Goal: Task Accomplishment & Management: Complete application form

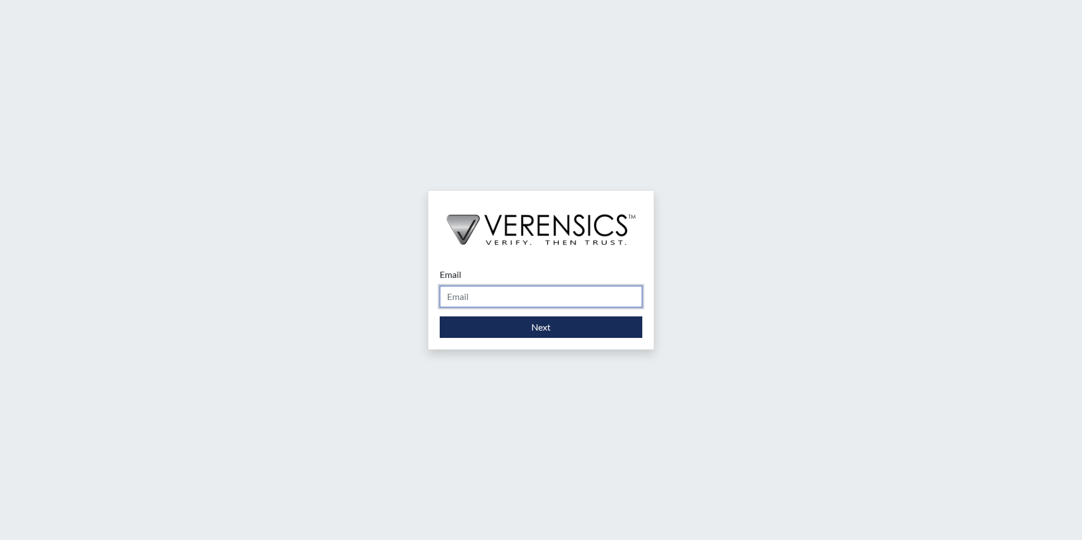
click at [449, 299] on input "Email" at bounding box center [541, 297] width 203 height 22
type input "[EMAIL_ADDRESS][PERSON_NAME][DOMAIN_NAME]"
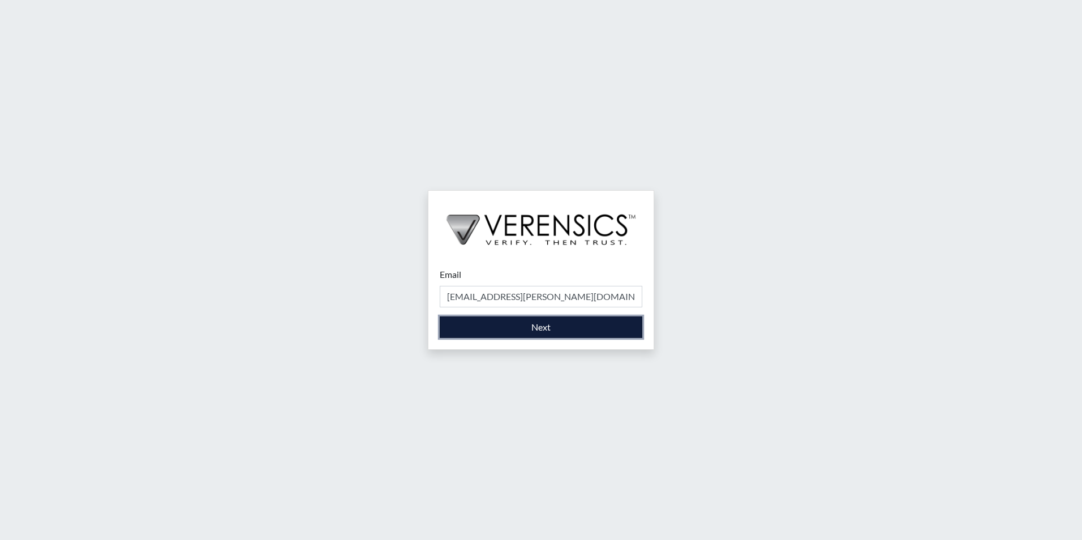
click at [523, 324] on button "Next" at bounding box center [541, 327] width 203 height 22
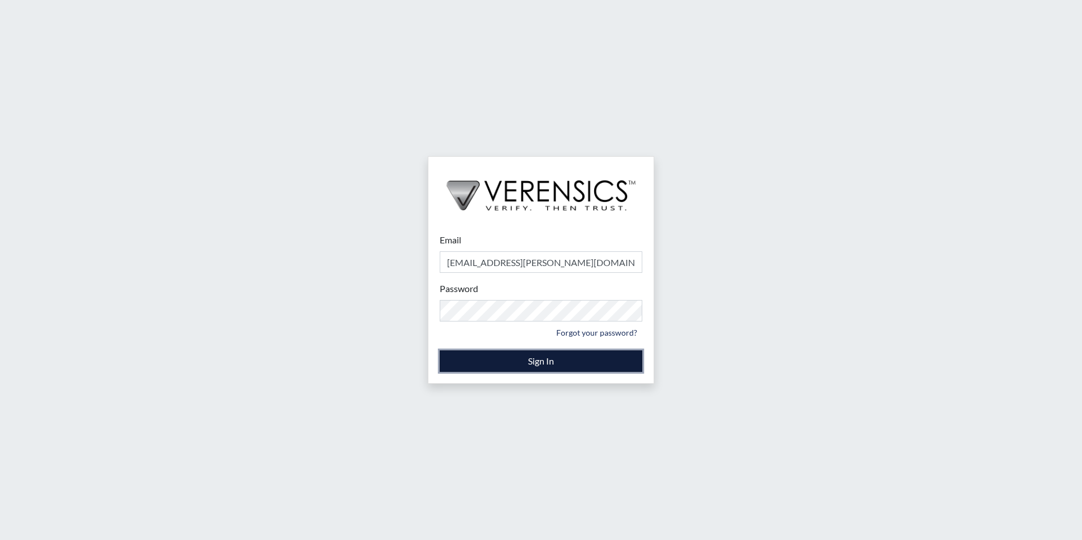
click at [512, 358] on button "Sign In" at bounding box center [541, 361] width 203 height 22
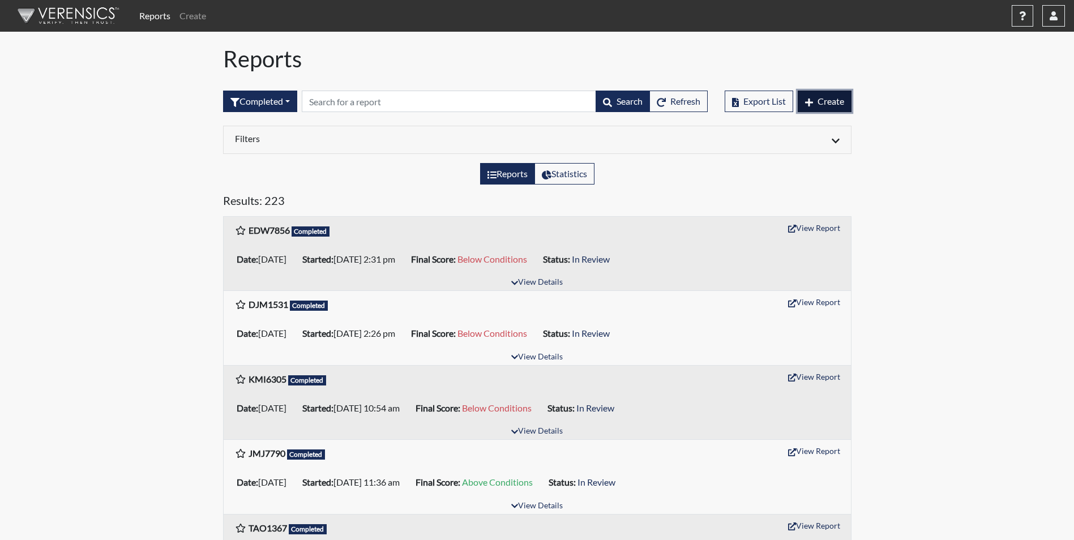
click at [827, 109] on button "Create" at bounding box center [825, 102] width 54 height 22
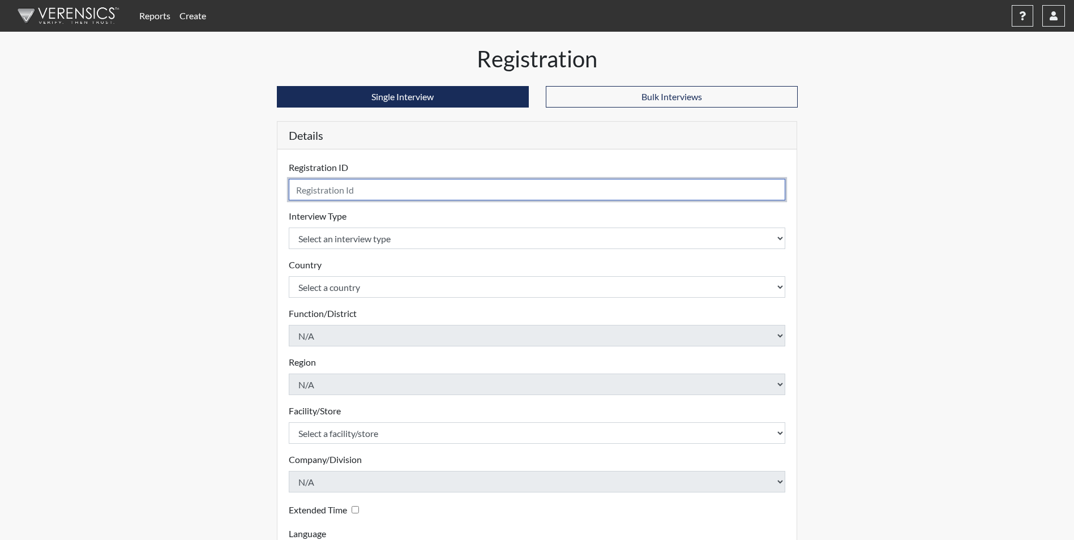
click at [406, 193] on input "text" at bounding box center [537, 190] width 497 height 22
type input "DJM1531"
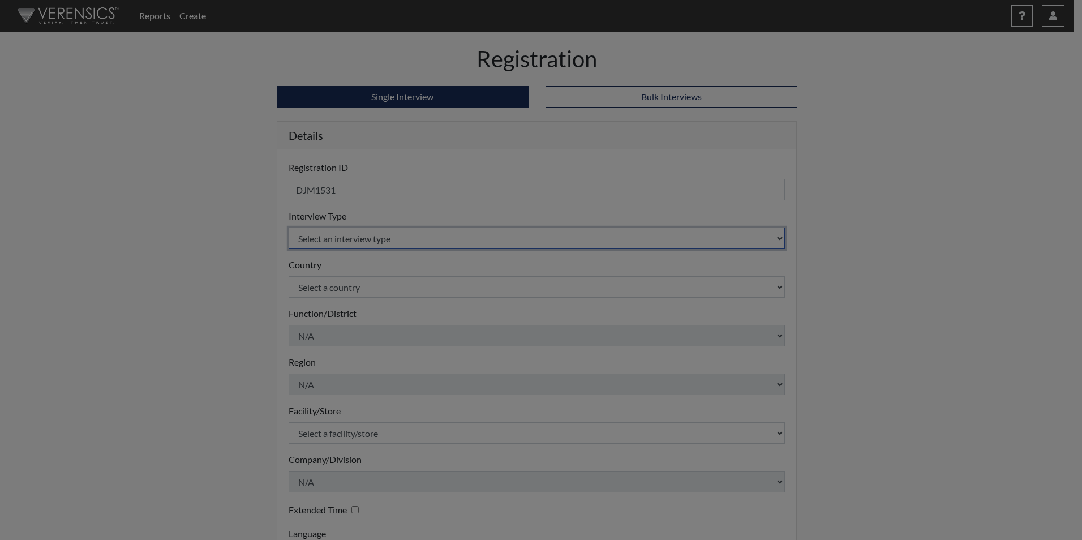
click at [335, 243] on body "Reports Create Help Center × Verensics Best Practices How to successfully use t…" at bounding box center [541, 270] width 1082 height 540
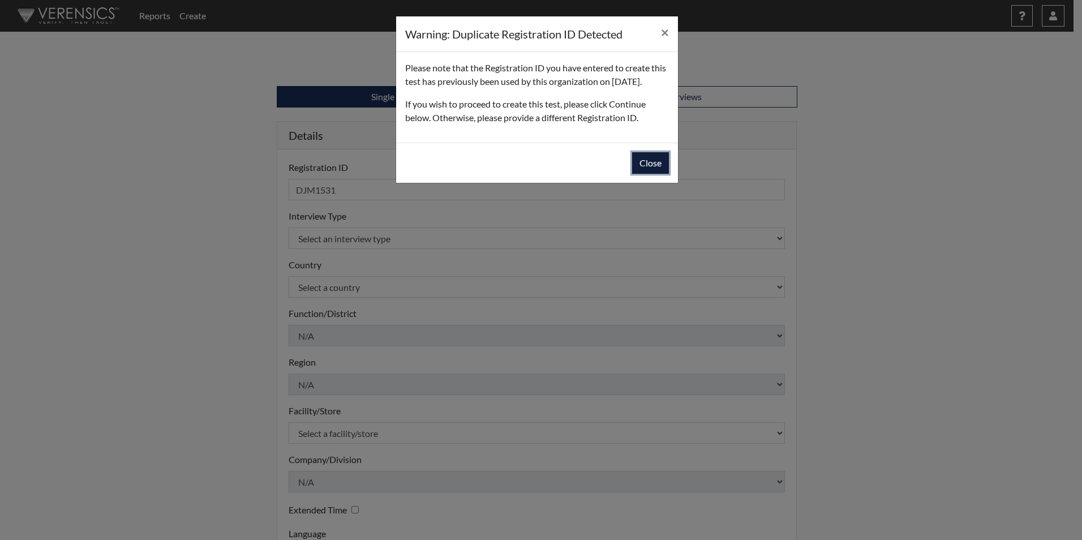
drag, startPoint x: 651, startPoint y: 170, endPoint x: 650, endPoint y: 178, distance: 7.4
click at [650, 174] on button "Close" at bounding box center [650, 163] width 37 height 22
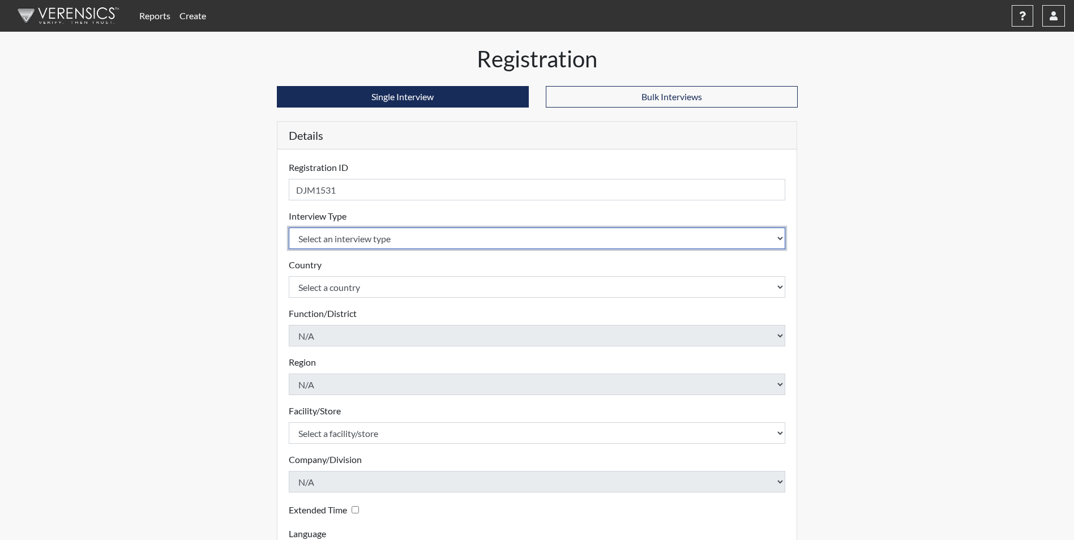
click at [358, 239] on select "Select an interview type Corrections Pre-Employment" at bounding box center [537, 239] width 497 height 22
select select "ff733e93-e1bf-11ea-9c9f-0eff0cf7eb8f"
click at [289, 228] on select "Select an interview type Corrections Pre-Employment" at bounding box center [537, 239] width 497 height 22
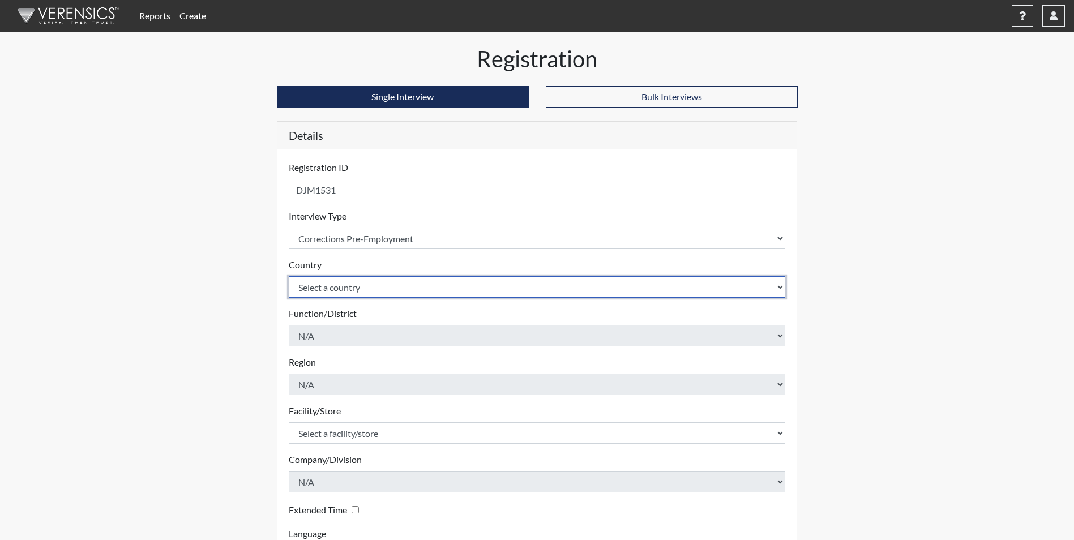
drag, startPoint x: 346, startPoint y: 286, endPoint x: 342, endPoint y: 295, distance: 9.9
click at [345, 286] on select "Select a country [GEOGRAPHIC_DATA] [GEOGRAPHIC_DATA]" at bounding box center [537, 287] width 497 height 22
select select "united-states-of-[GEOGRAPHIC_DATA]"
click at [289, 276] on select "Select a country [GEOGRAPHIC_DATA] [GEOGRAPHIC_DATA]" at bounding box center [537, 287] width 497 height 22
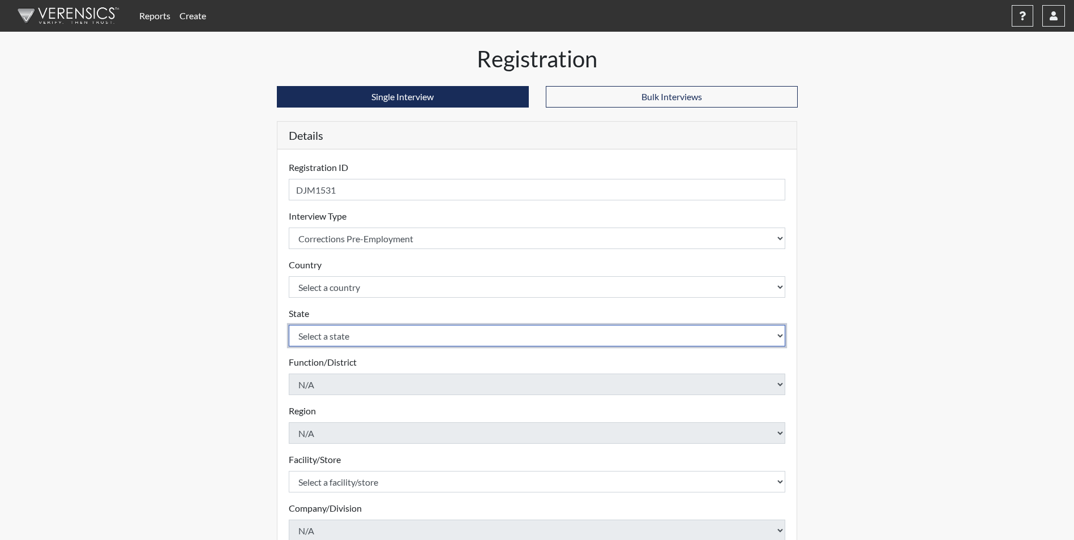
click at [341, 340] on select "Select a state [US_STATE] [US_STATE] [US_STATE] [US_STATE] [US_STATE] [US_STATE…" at bounding box center [537, 336] width 497 height 22
select select "GA"
click at [289, 325] on select "Select a state [US_STATE] [US_STATE] [US_STATE] [US_STATE] [US_STATE] [US_STATE…" at bounding box center [537, 336] width 497 height 22
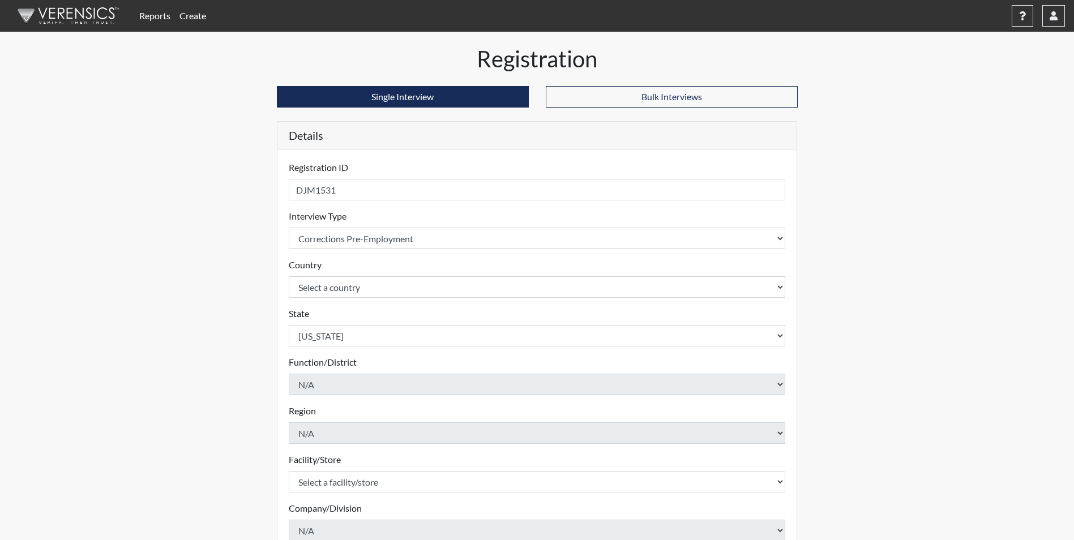
click at [242, 387] on div "Registration Single Interview Bulk Interviews Details Registration ID DJM1531 P…" at bounding box center [537, 365] width 645 height 640
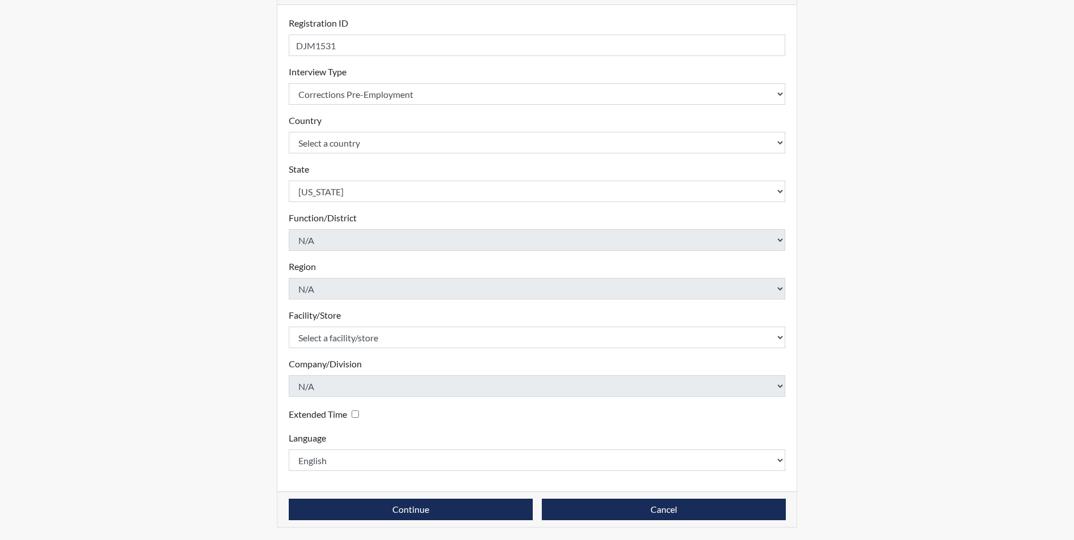
scroll to position [145, 0]
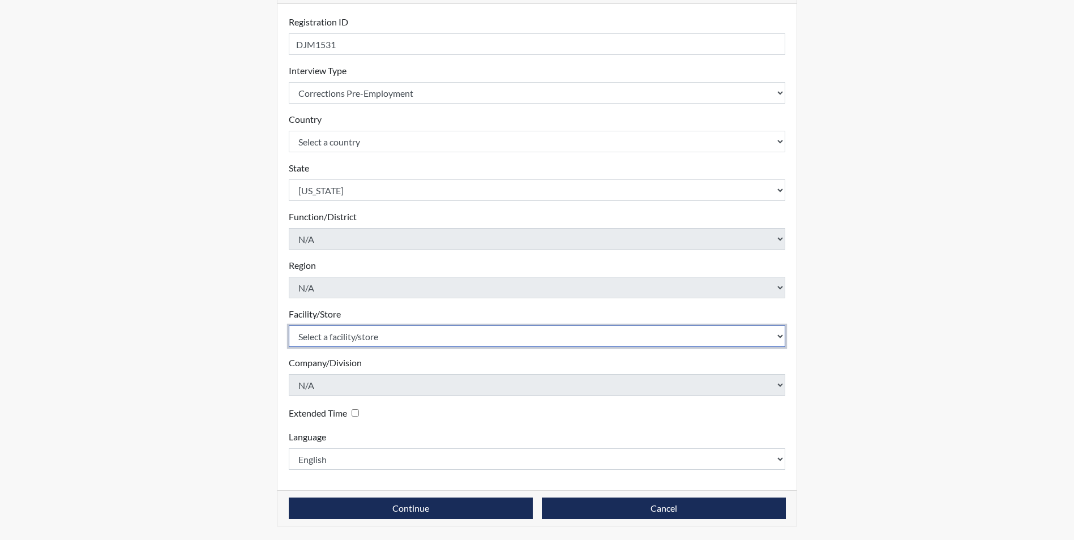
click at [347, 338] on select "Select a facility/store Augusta SMP" at bounding box center [537, 336] width 497 height 22
select select "171ae632-e4c4-4d72-8399-7d980dd64d0f"
click at [289, 325] on select "Select a facility/store Augusta SMP" at bounding box center [537, 336] width 497 height 22
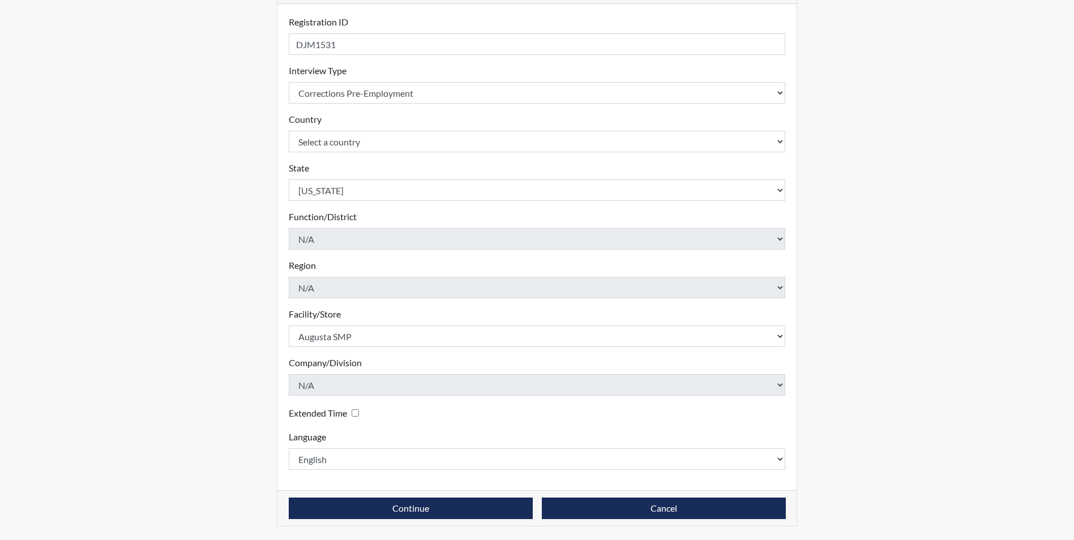
click at [195, 344] on div "Reports Create Help Center × Verensics Best Practices How to successfully use t…" at bounding box center [537, 197] width 1074 height 685
click at [422, 510] on button "Continue" at bounding box center [411, 509] width 244 height 22
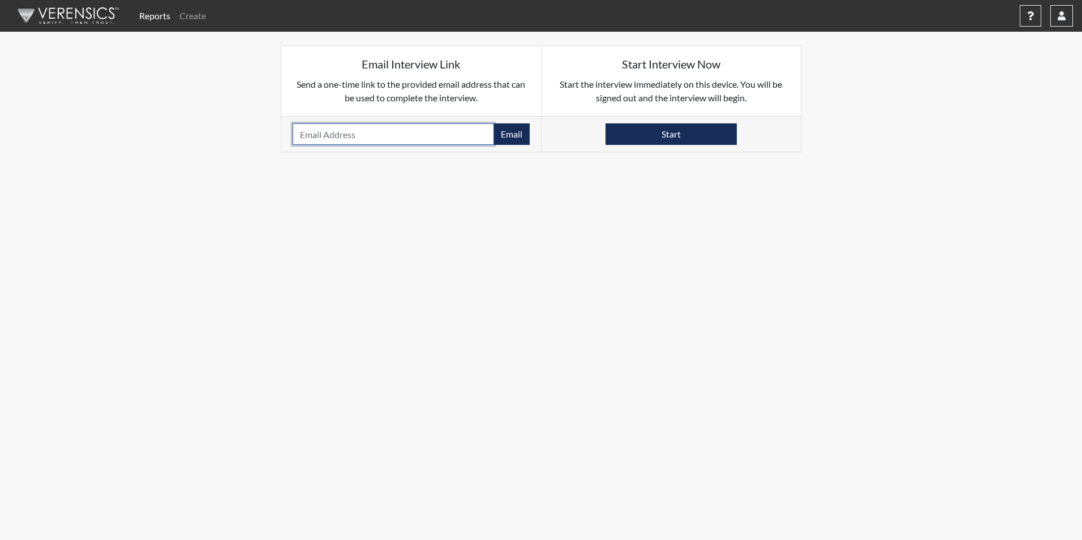
click at [334, 139] on input "email" at bounding box center [394, 134] width 202 height 22
type input "[PERSON_NAME][EMAIL_ADDRESS][PERSON_NAME][DOMAIN_NAME]"
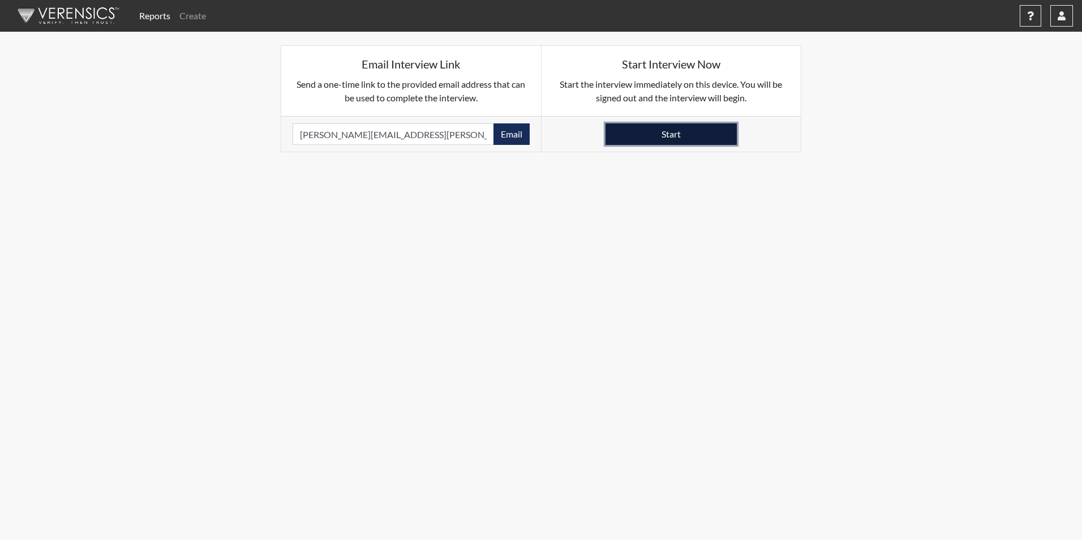
click at [659, 137] on button "Start" at bounding box center [671, 134] width 131 height 22
